Goal: Transaction & Acquisition: Purchase product/service

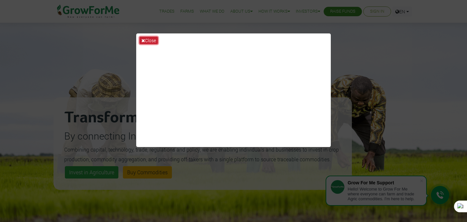
click at [152, 41] on button "Close" at bounding box center [148, 40] width 18 height 7
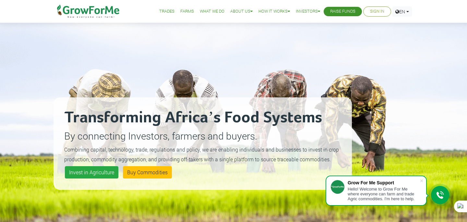
click at [181, 11] on link "Farms" at bounding box center [187, 11] width 14 height 7
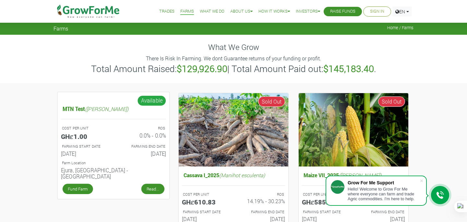
click at [150, 183] on link "Read..." at bounding box center [152, 188] width 23 height 10
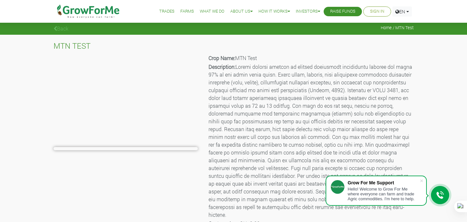
click at [438, 153] on div "MTN TEST Crop Name: MTN Test Description: Cost per Acre: GHȼ8.00 Cost per Unit:…" at bounding box center [233, 189] width 467 height 308
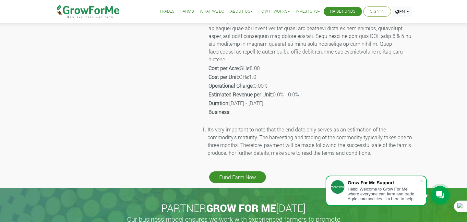
scroll to position [156, 0]
click at [243, 171] on link "Fund Farm Now" at bounding box center [237, 177] width 57 height 12
